Goal: Task Accomplishment & Management: Use online tool/utility

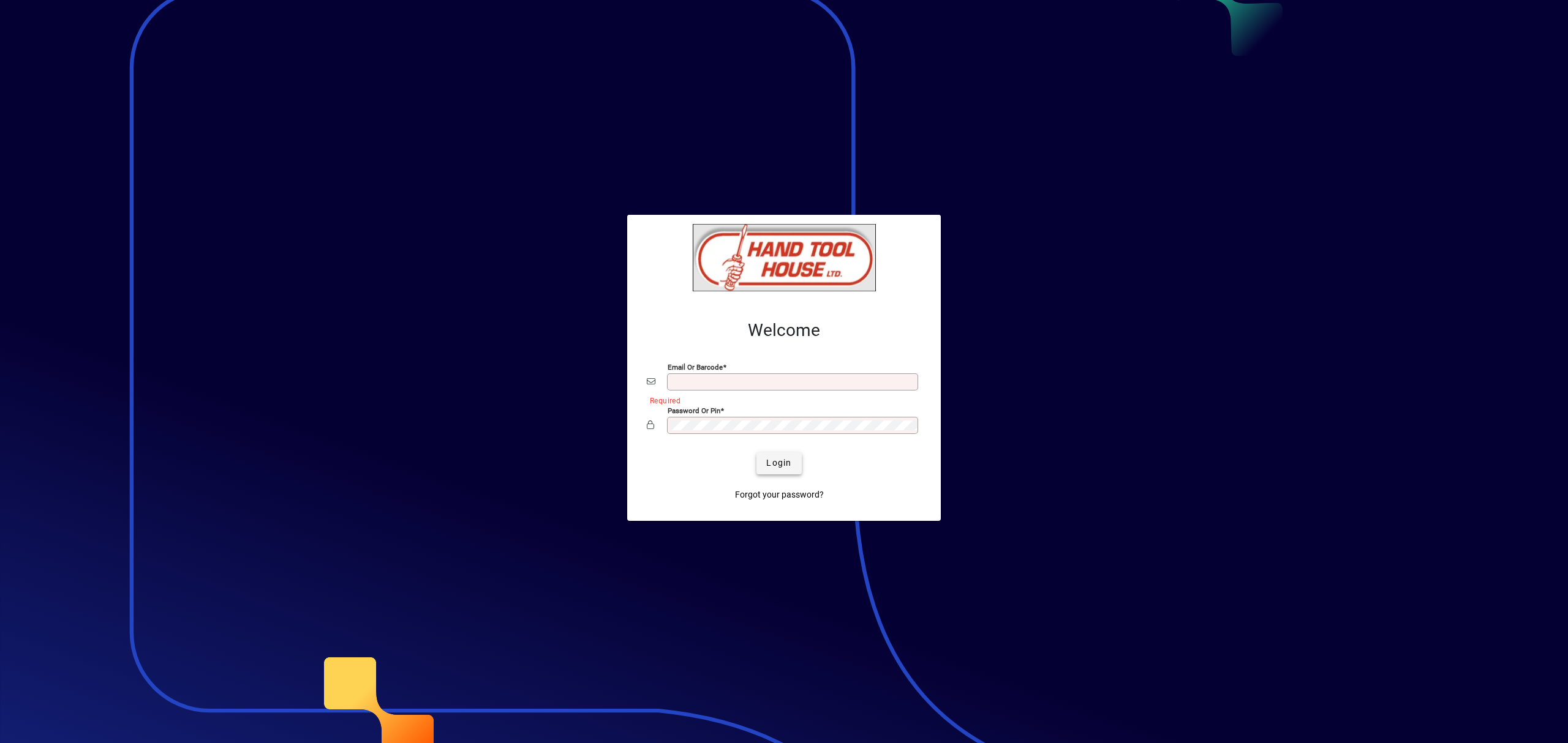
type input "**********"
click at [782, 463] on span "Login" at bounding box center [779, 463] width 25 height 13
